Goal: Task Accomplishment & Management: Manage account settings

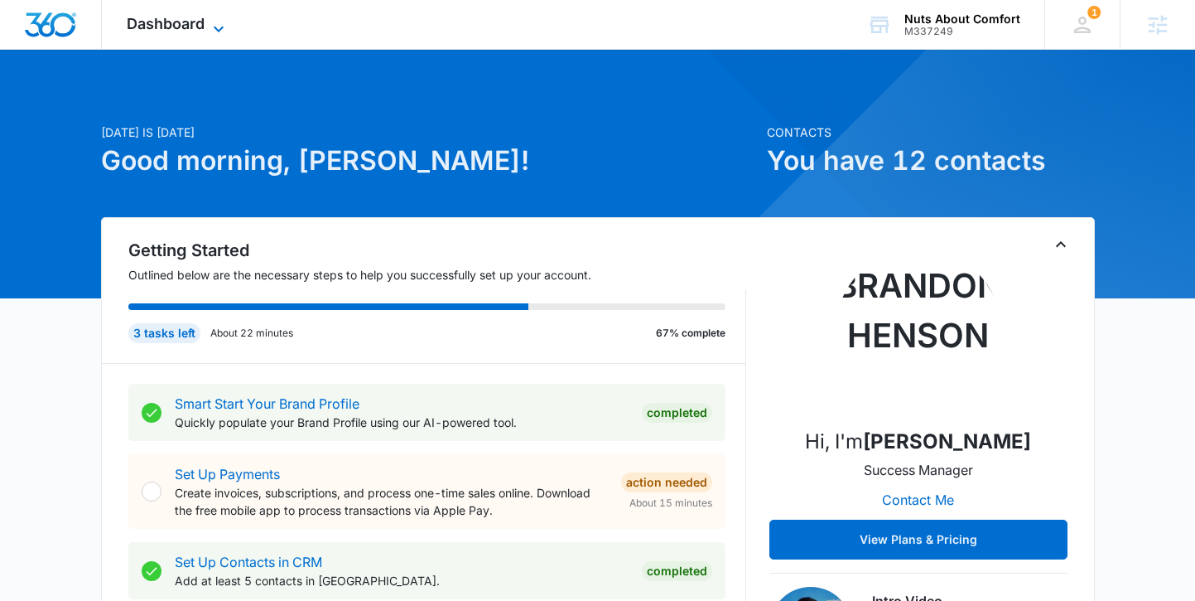
click at [161, 28] on span "Dashboard" at bounding box center [166, 23] width 78 height 17
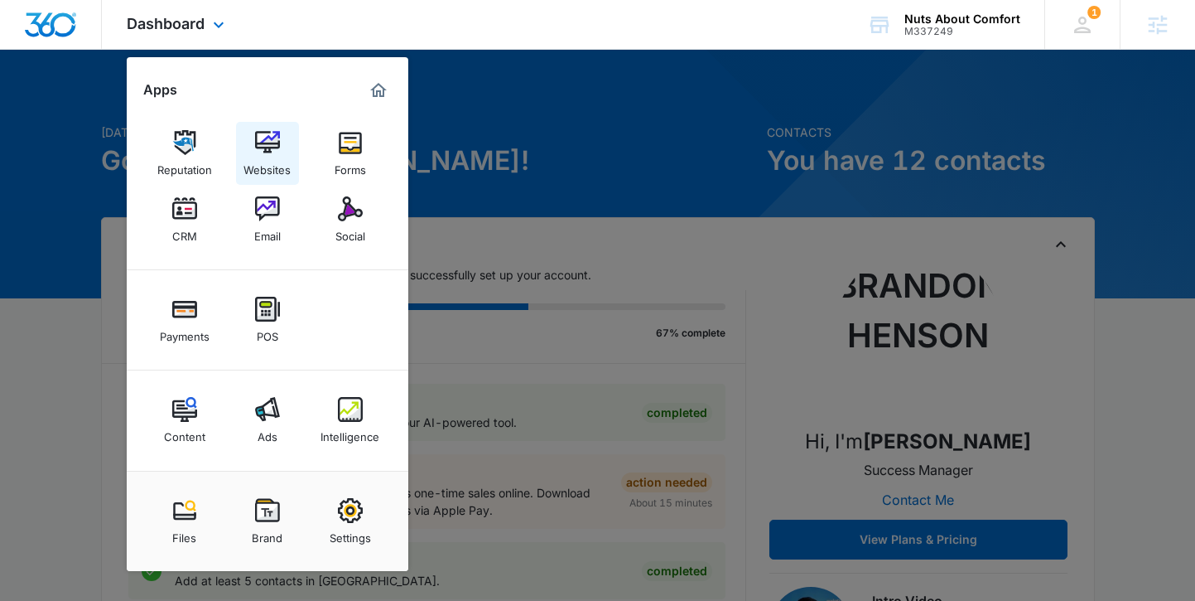
click at [274, 151] on img at bounding box center [267, 142] width 25 height 25
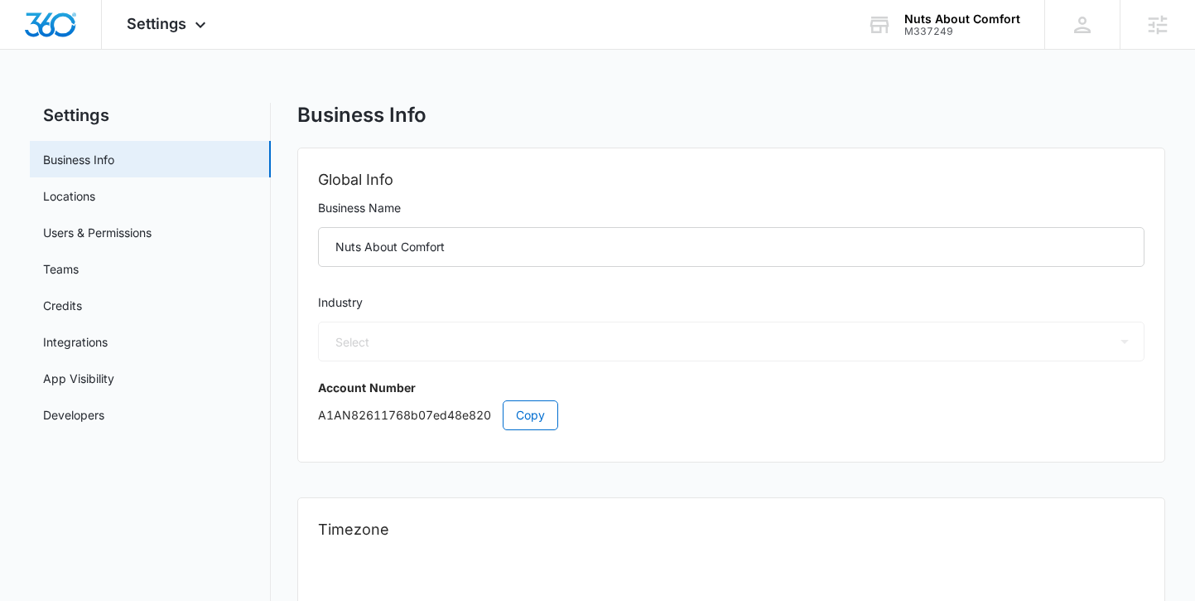
select select "3"
select select "US"
select select "America/Denver"
click at [159, 21] on span "Settings" at bounding box center [157, 23] width 60 height 17
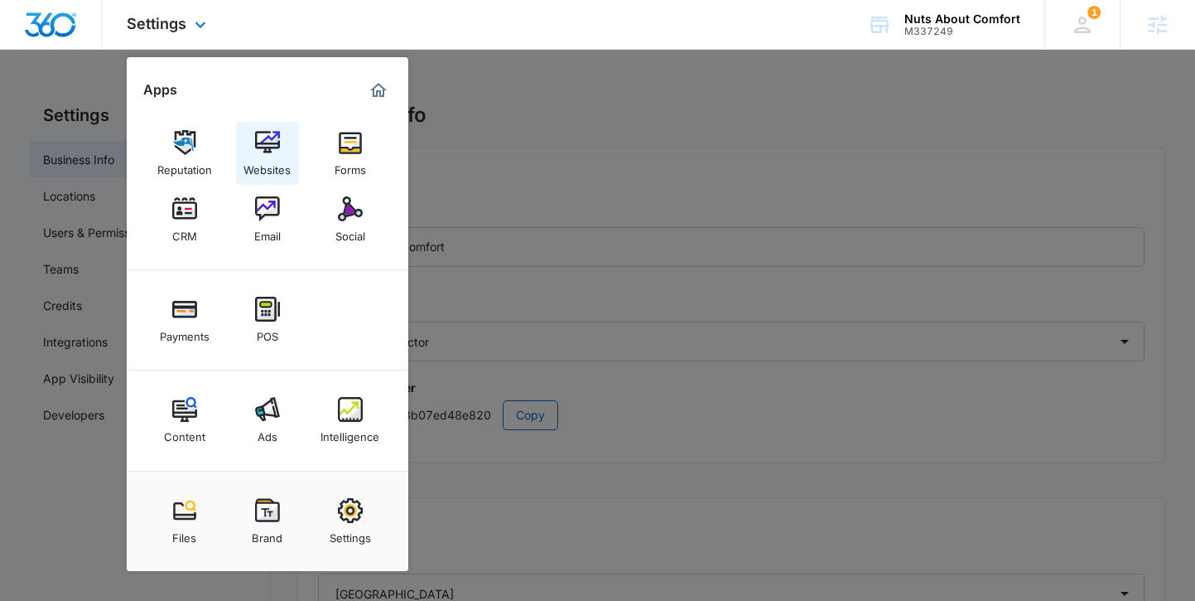
click at [274, 162] on div "Websites" at bounding box center [267, 166] width 47 height 22
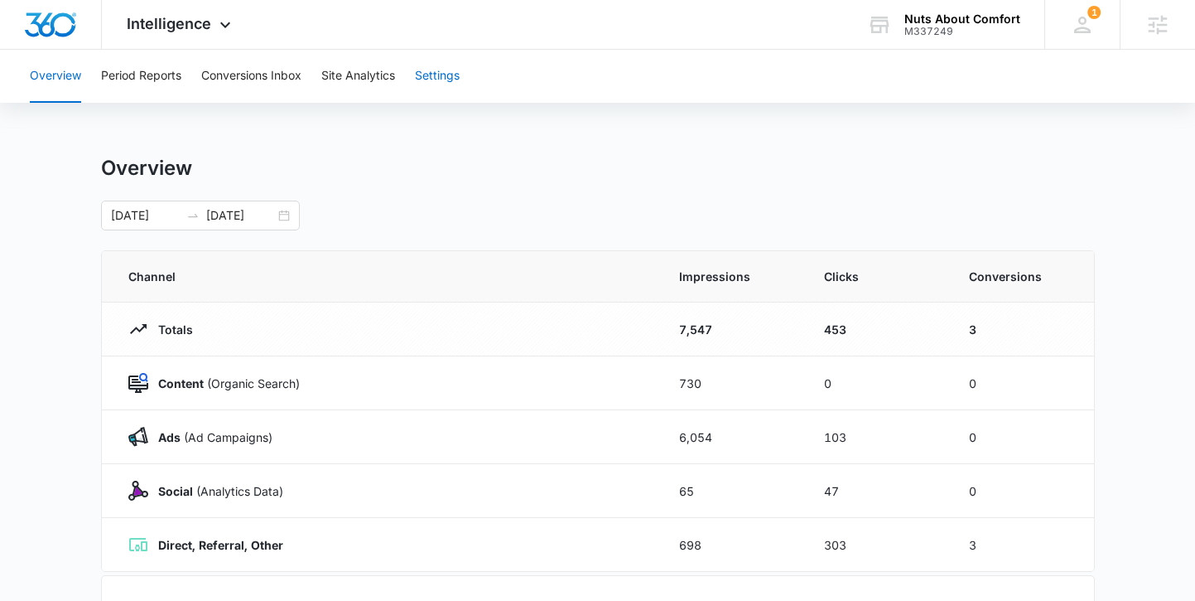
click at [437, 75] on button "Settings" at bounding box center [437, 76] width 45 height 53
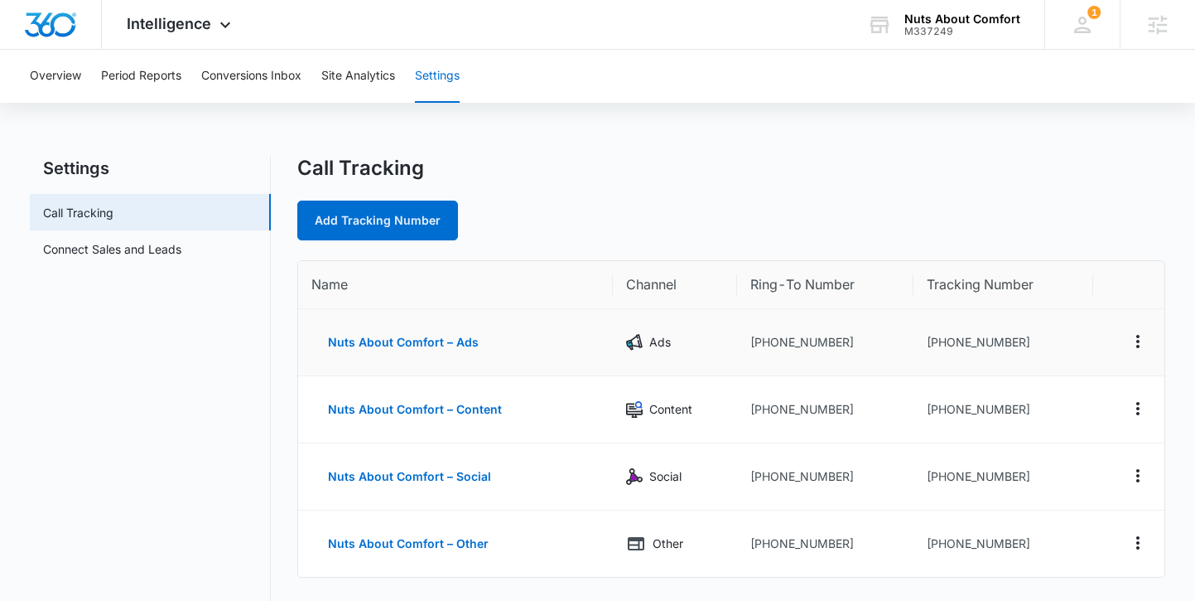
click at [794, 342] on td "[PHONE_NUMBER]" at bounding box center [825, 342] width 176 height 67
copy td "[PHONE_NUMBER]"
click at [201, 40] on div "Intelligence Apps Reputation Websites Forms CRM Email Social Payments POS Conte…" at bounding box center [181, 24] width 158 height 49
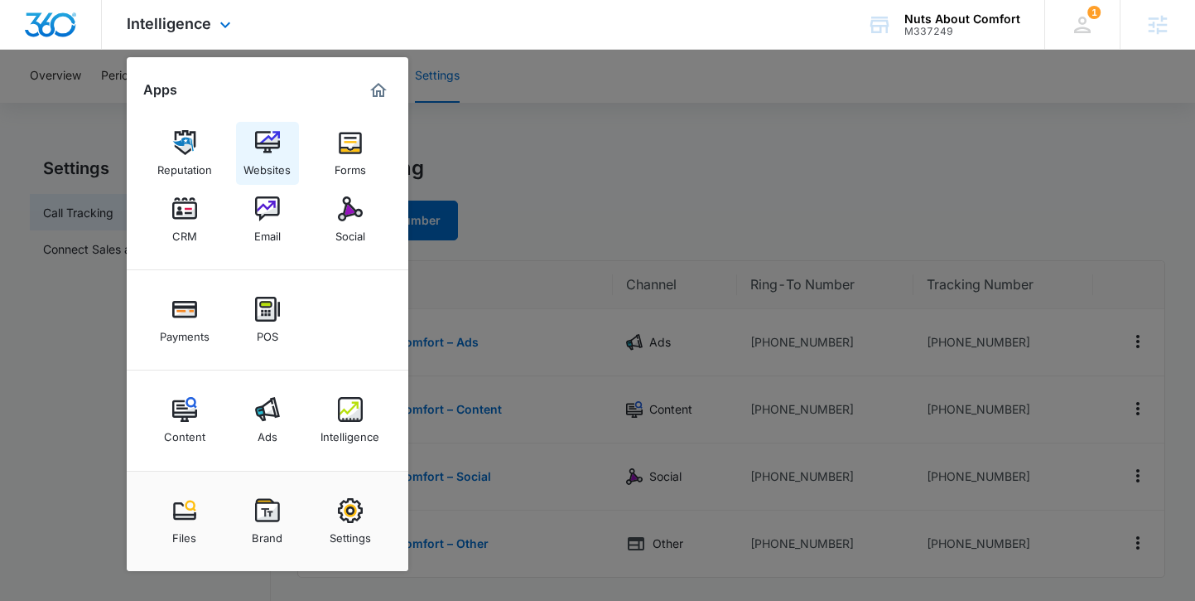
click at [291, 153] on link "Websites" at bounding box center [267, 153] width 63 height 63
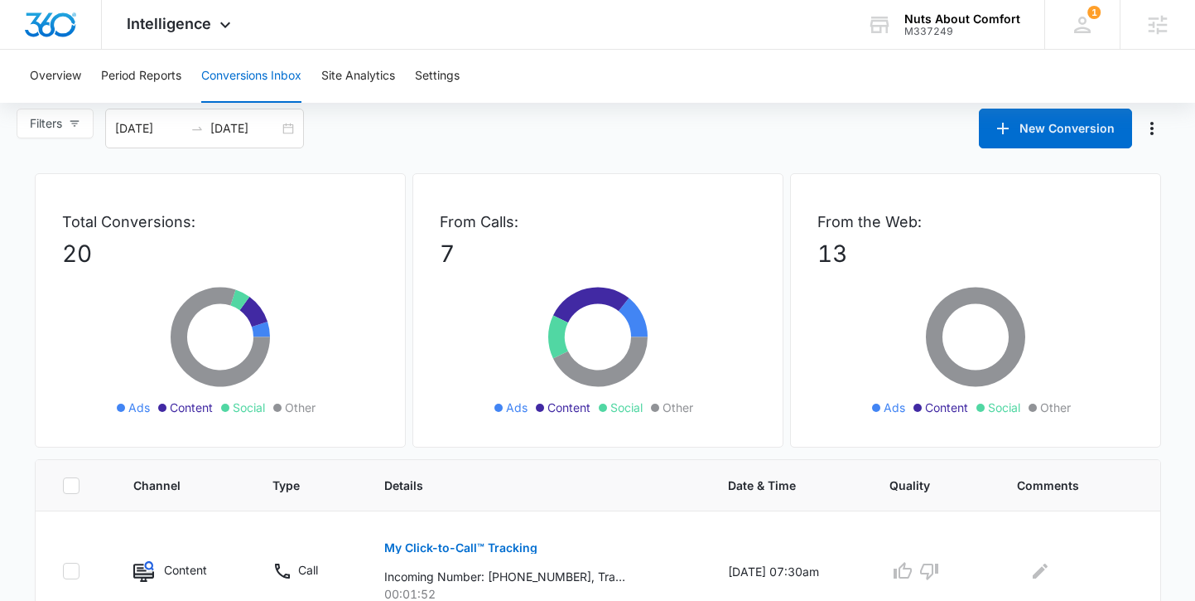
scroll to position [184, 0]
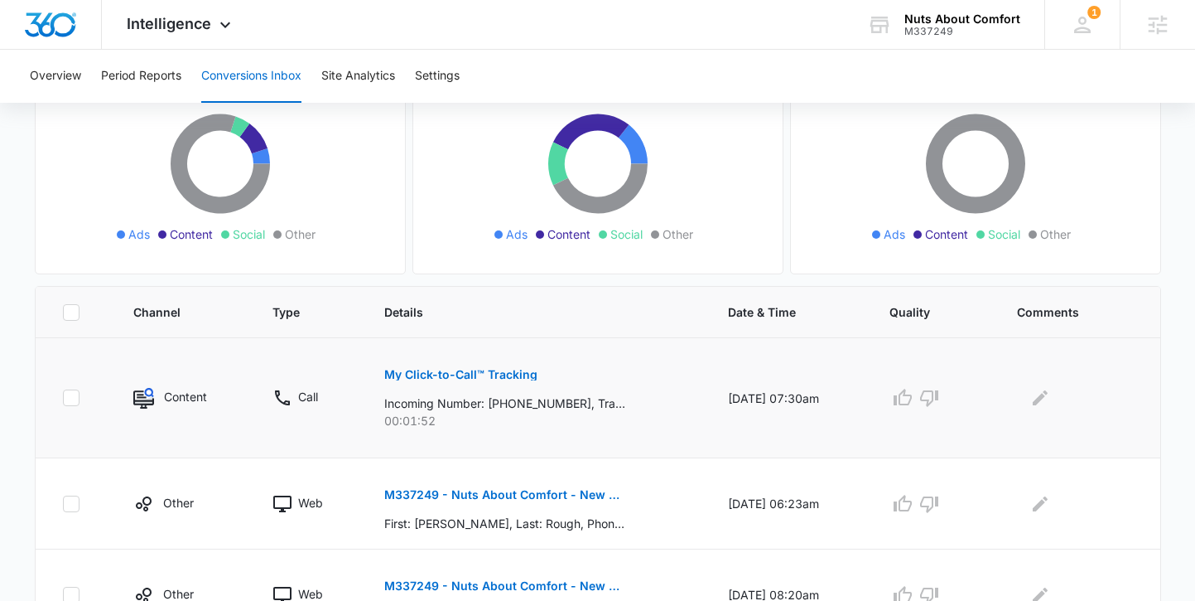
click at [514, 379] on p "My Click-to-Call™ Tracking" at bounding box center [460, 375] width 153 height 12
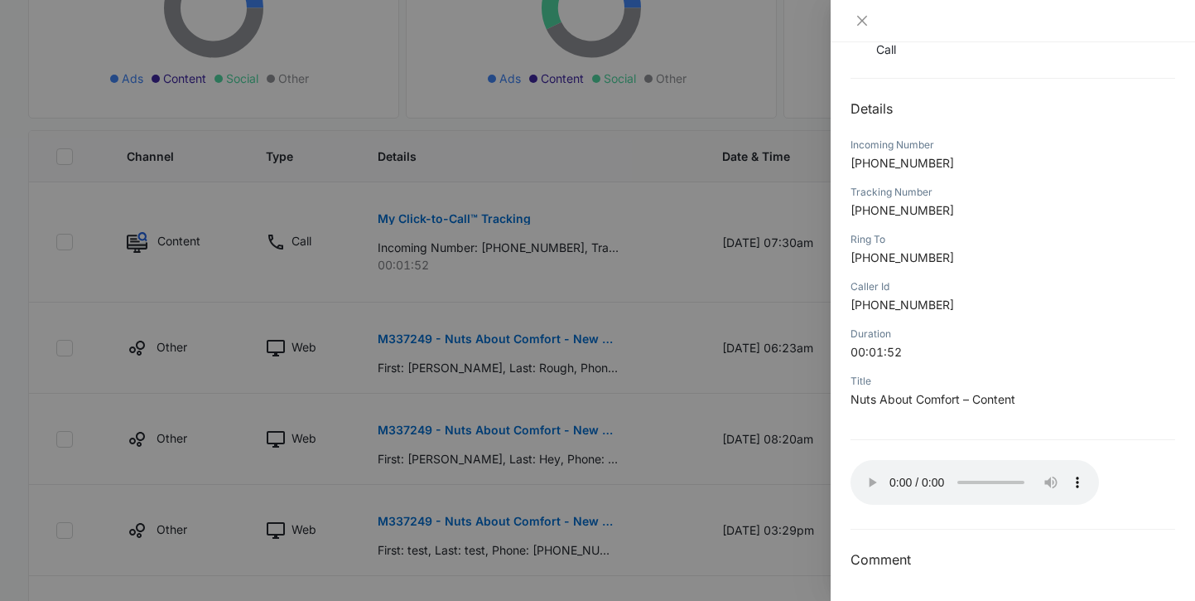
scroll to position [340, 0]
click at [863, 18] on icon "close" at bounding box center [862, 21] width 10 height 10
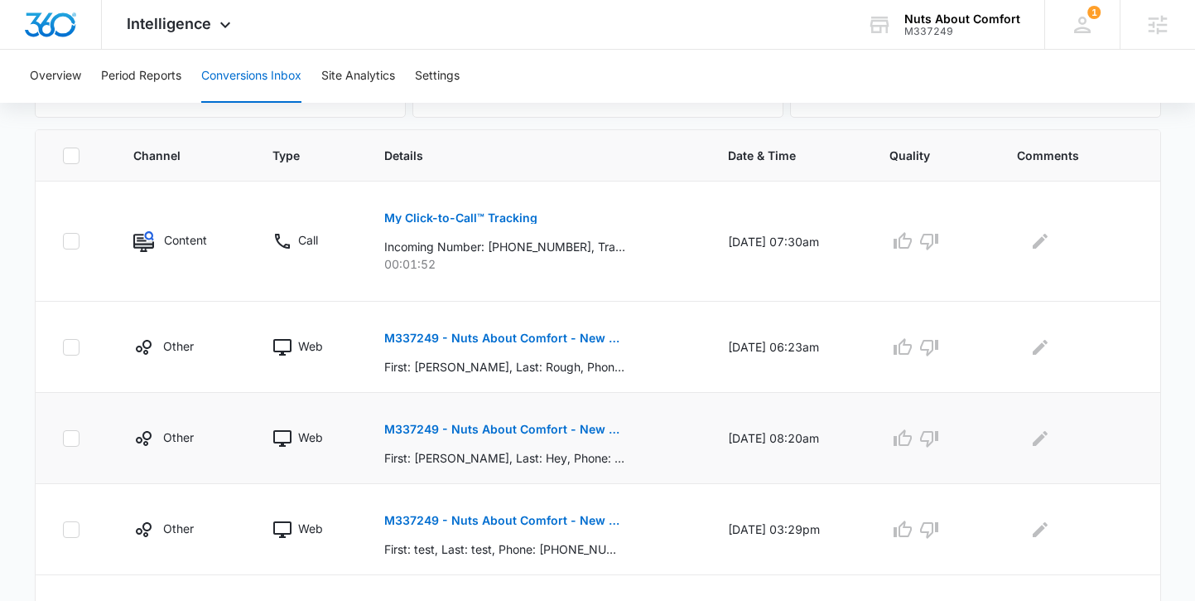
click at [470, 446] on button "M337249 - Nuts About Comfort - New Contact" at bounding box center [504, 429] width 241 height 40
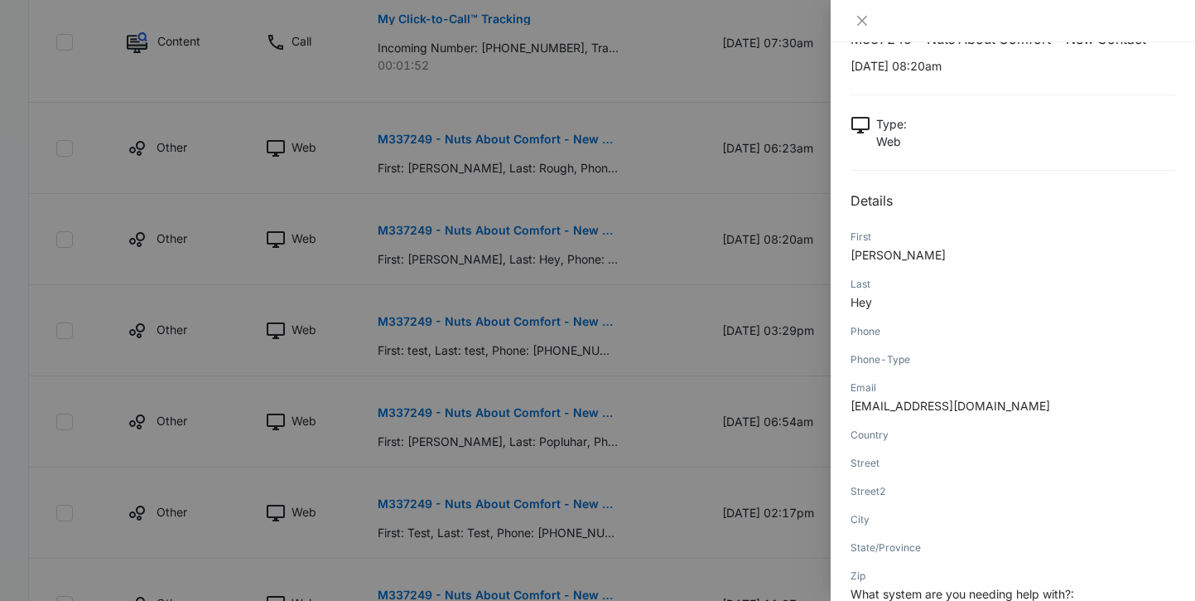
scroll to position [0, 0]
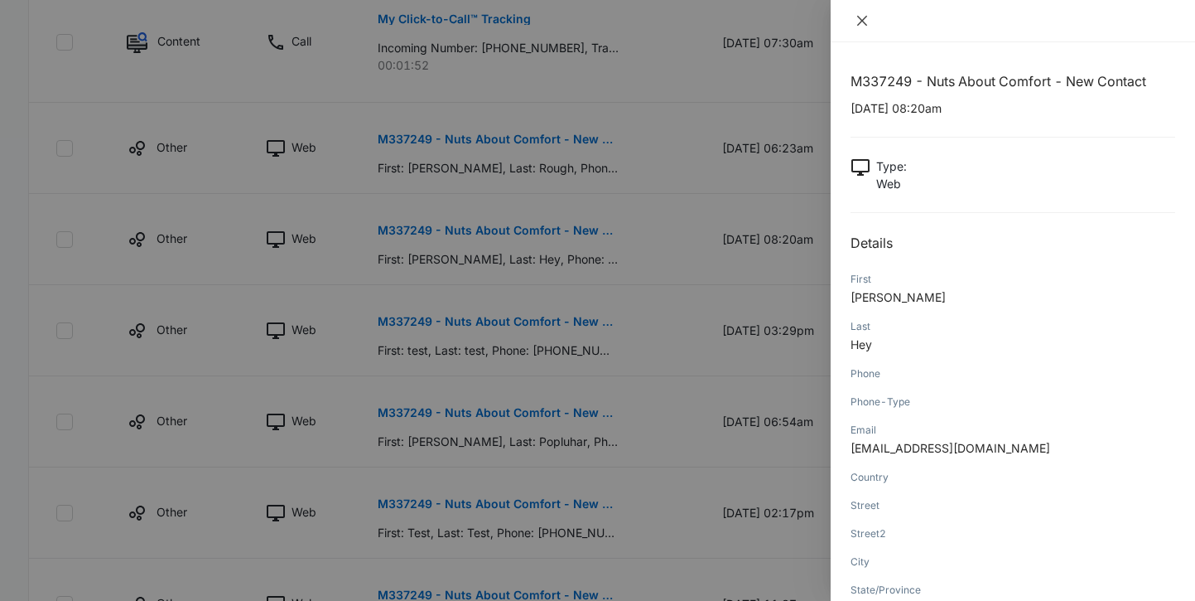
click at [862, 21] on icon "close" at bounding box center [862, 21] width 10 height 10
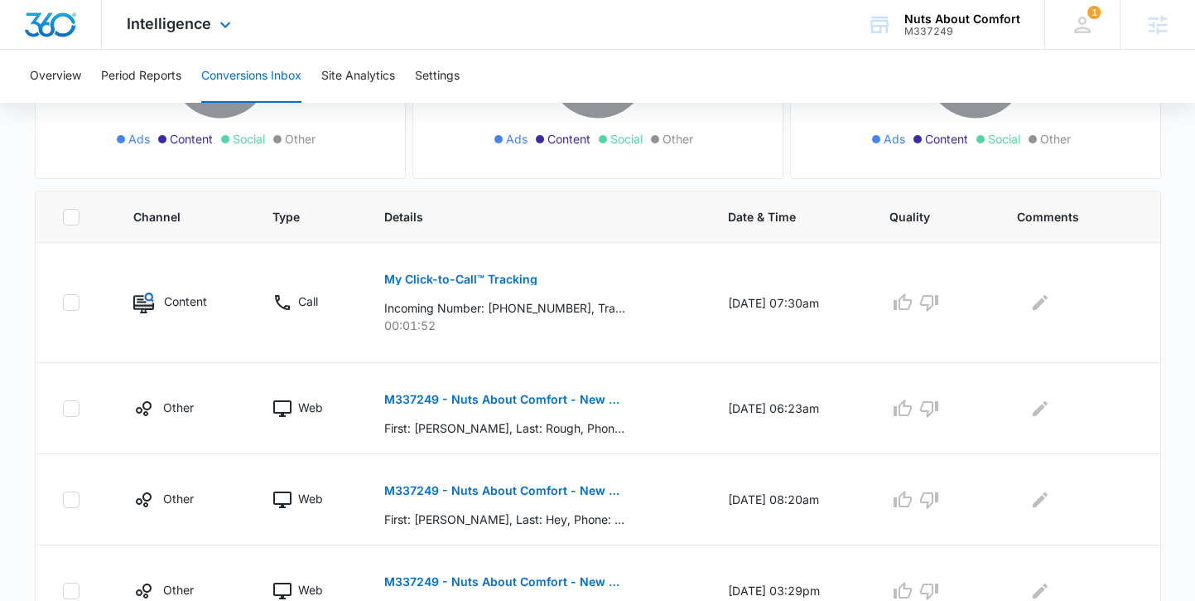
scroll to position [61, 0]
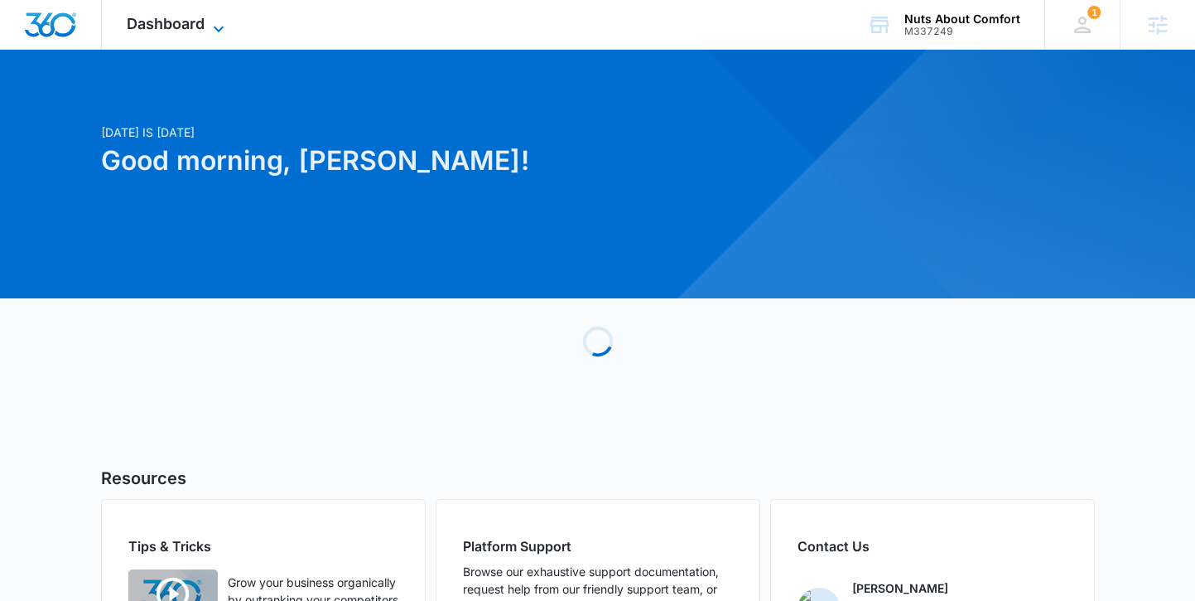
click at [193, 23] on span "Dashboard" at bounding box center [166, 23] width 78 height 17
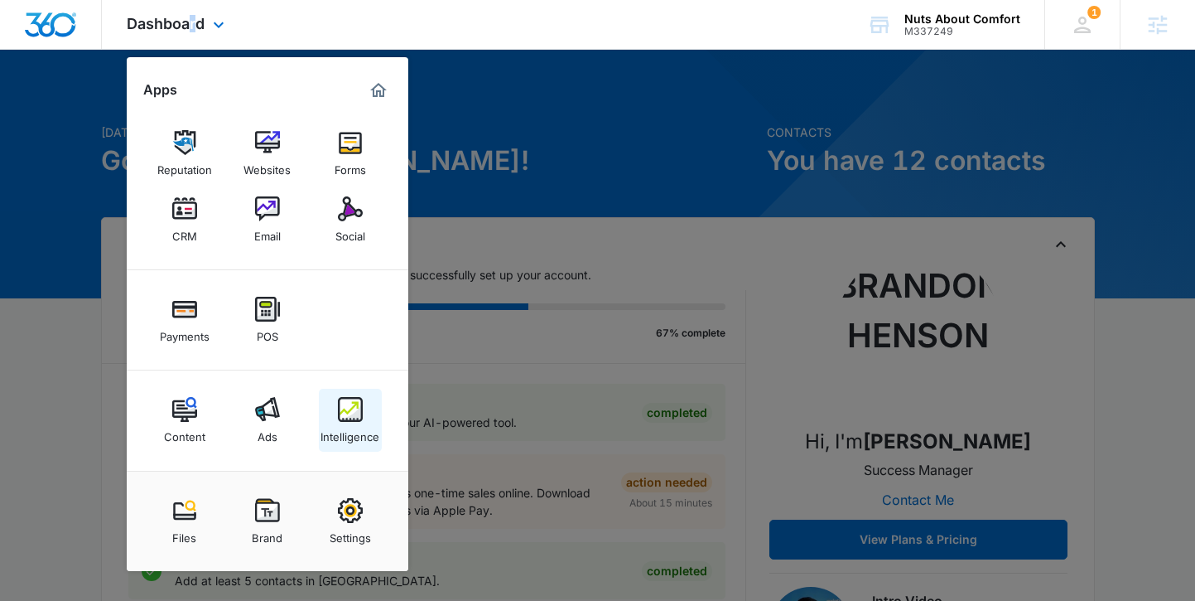
click at [355, 414] on img at bounding box center [350, 409] width 25 height 25
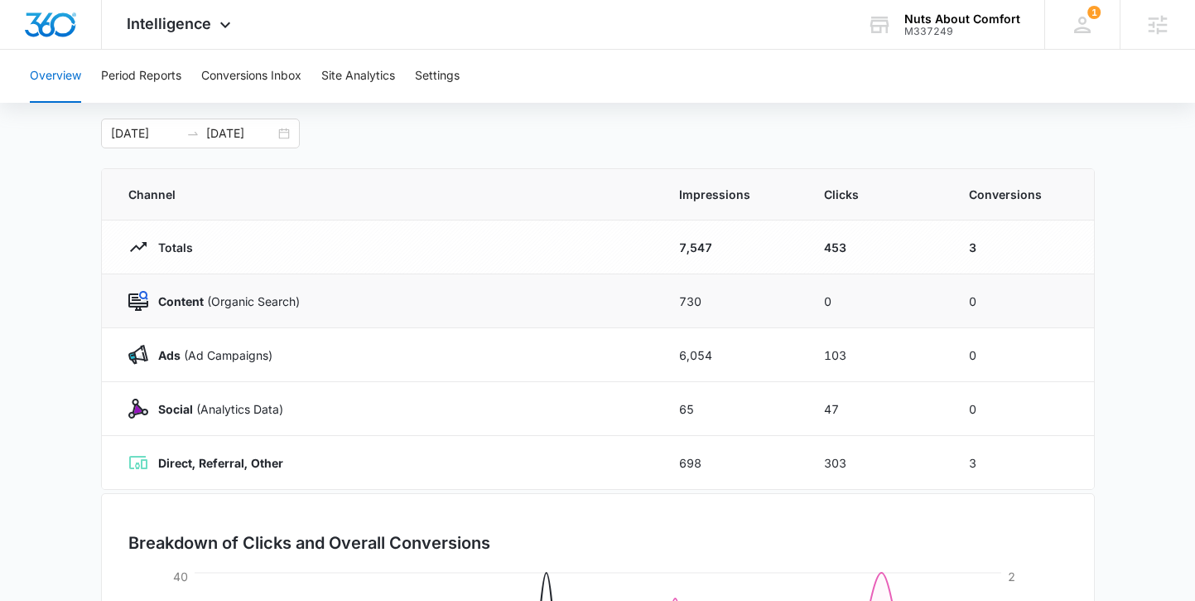
scroll to position [317, 0]
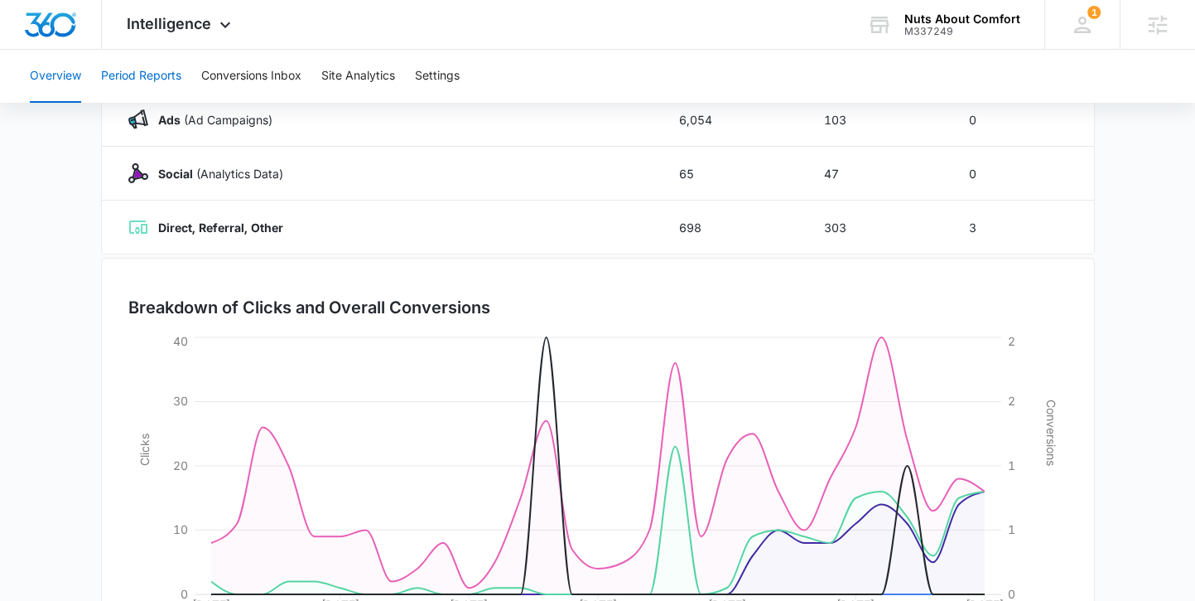
click at [157, 87] on button "Period Reports" at bounding box center [141, 76] width 80 height 53
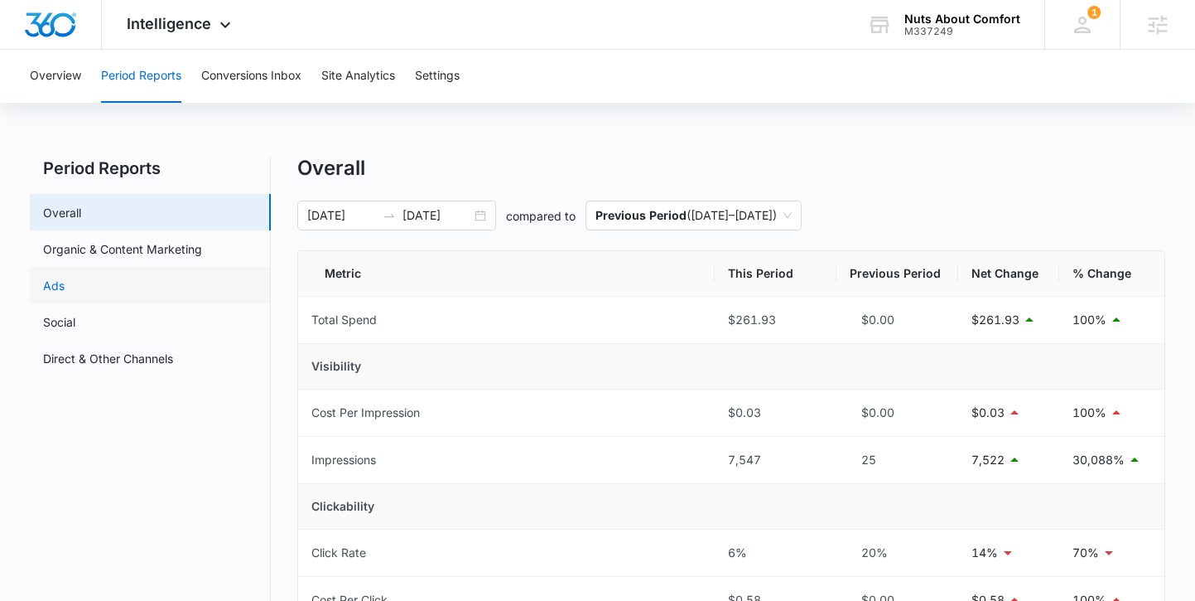
click at [65, 294] on link "Ads" at bounding box center [54, 285] width 22 height 17
